Goal: Task Accomplishment & Management: Manage account settings

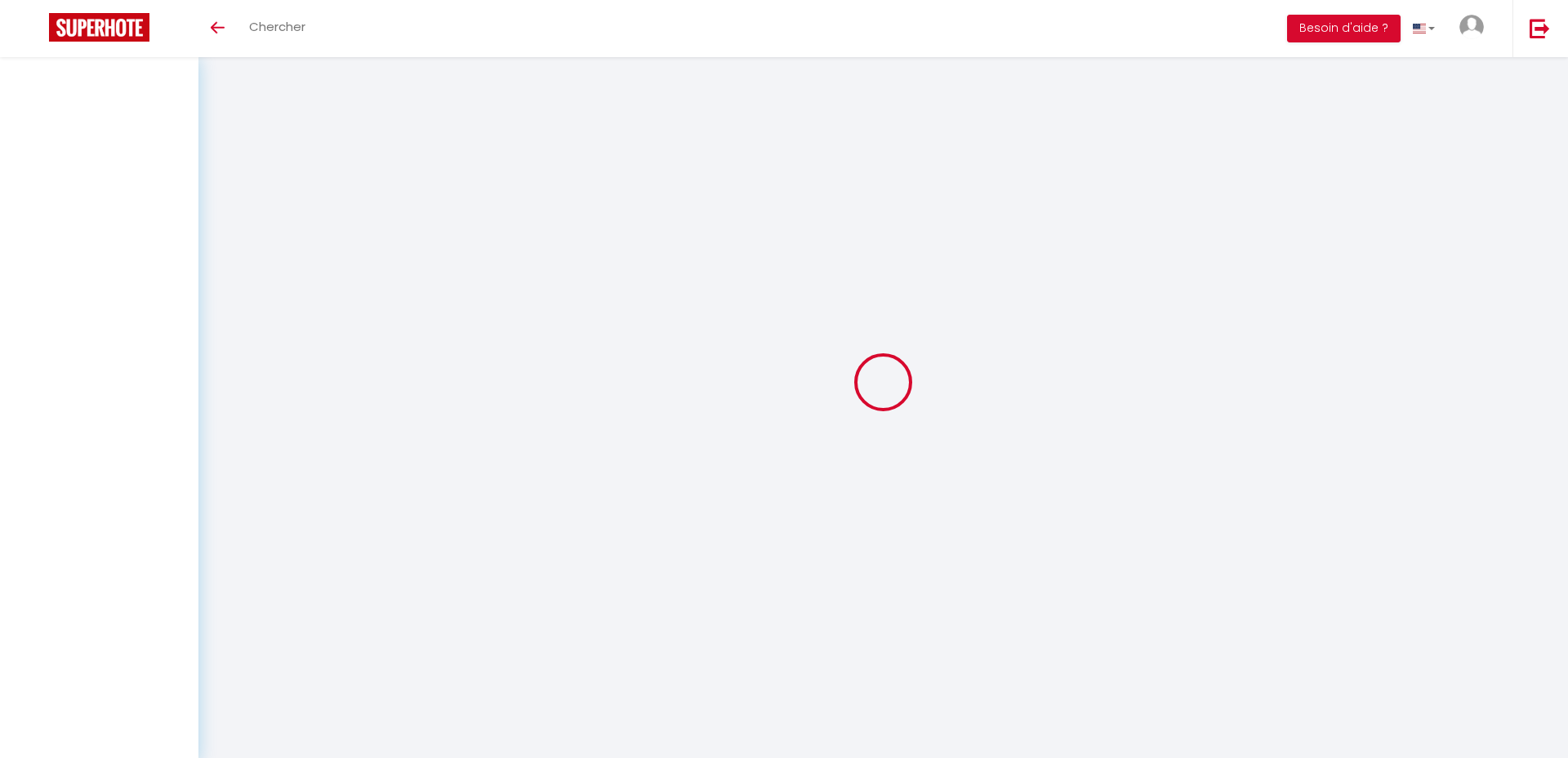
select select
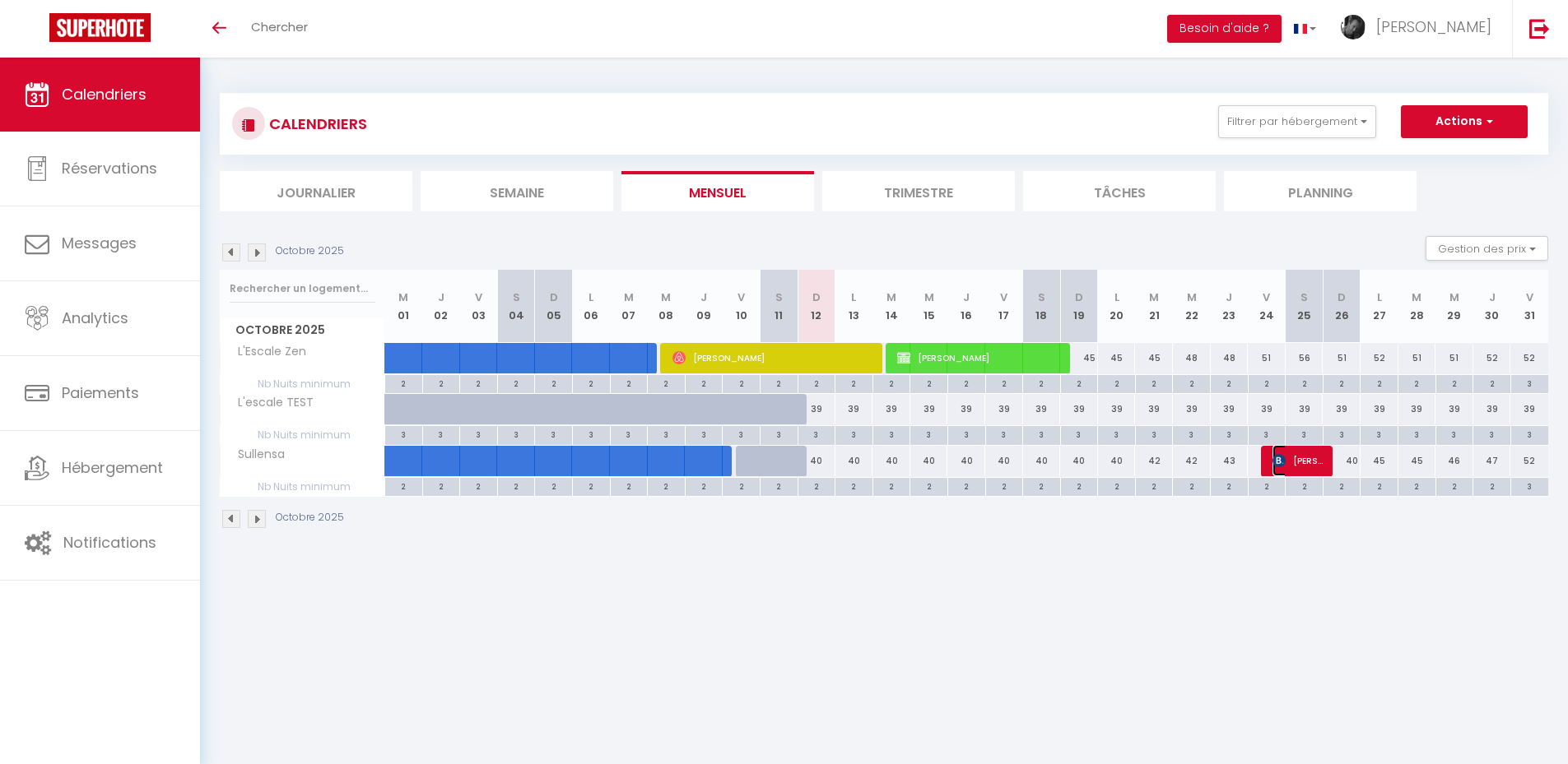
click at [1301, 463] on span "[PERSON_NAME]" at bounding box center [1297, 461] width 50 height 31
select select "OK"
select select "KO"
select select "0"
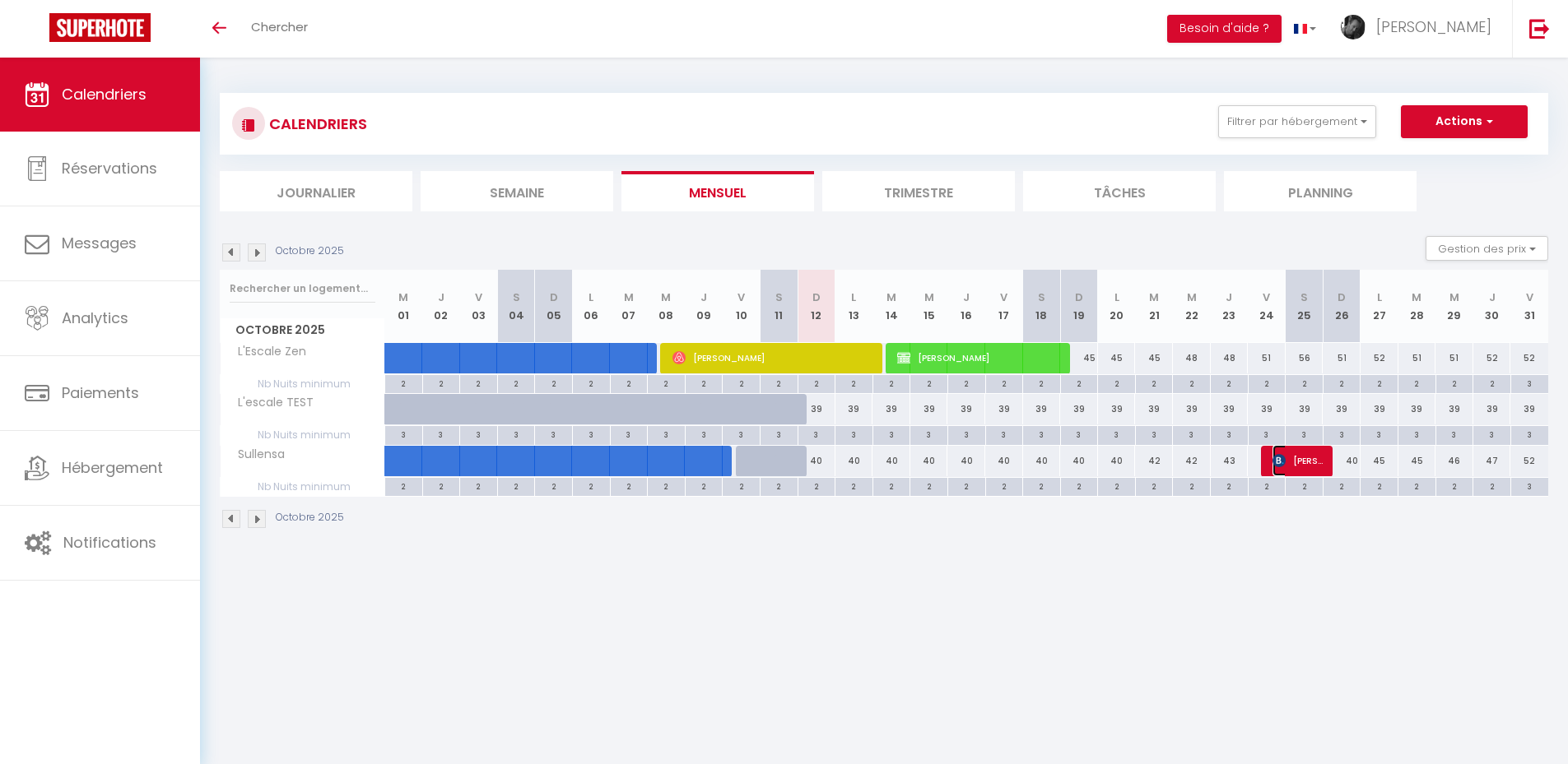
select select "1"
select select
select select "50118"
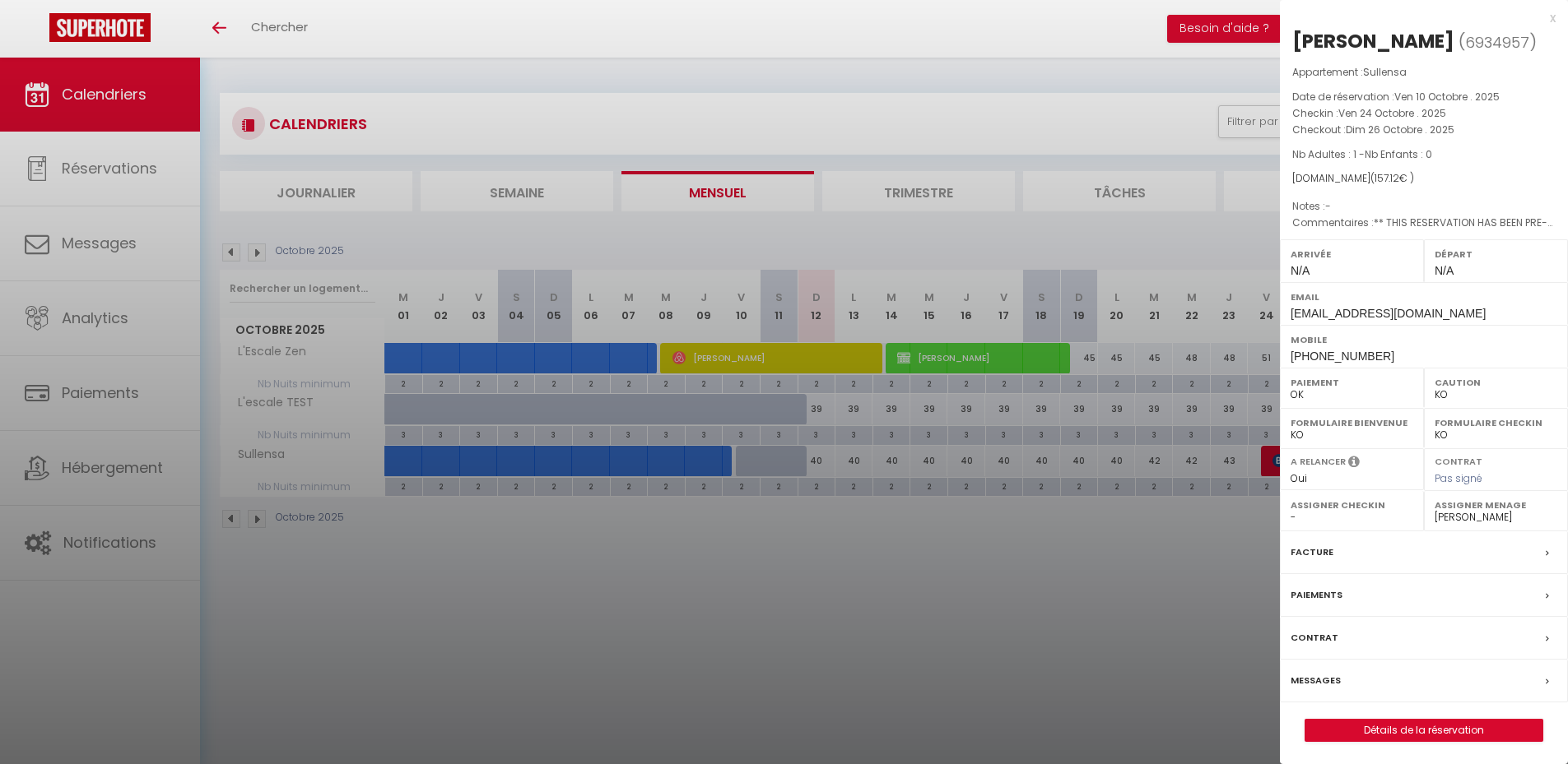
click at [1549, 18] on div "x" at bounding box center [1418, 18] width 276 height 20
